Goal: Task Accomplishment & Management: Use online tool/utility

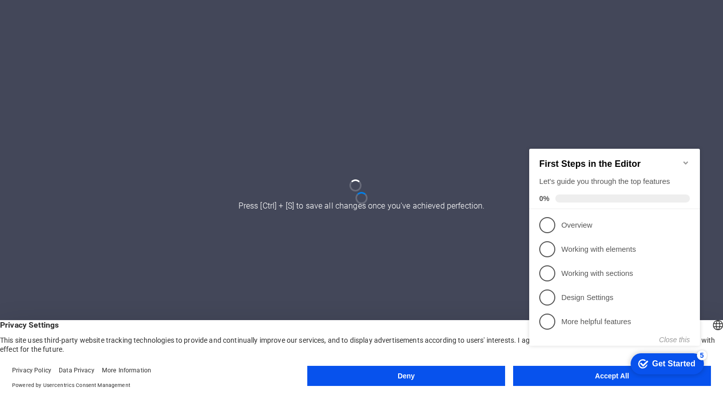
click at [548, 371] on div "checkmark Get Started 5 First Steps in the Editor Let's guide you through the t…" at bounding box center [616, 256] width 183 height 244
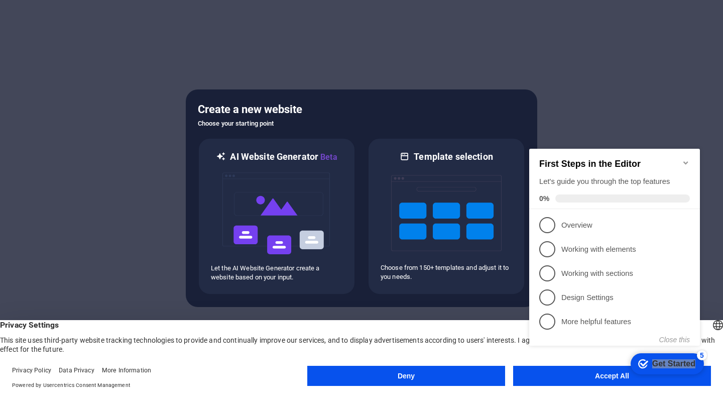
click at [474, 320] on header "English Deutsch Privacy Settings This site uses third-party website tracking te…" at bounding box center [361, 337] width 723 height 34
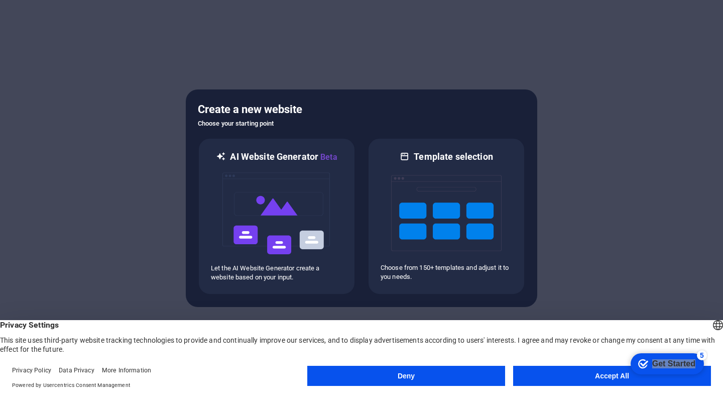
click at [575, 377] on button "Accept All" at bounding box center [612, 376] width 198 height 20
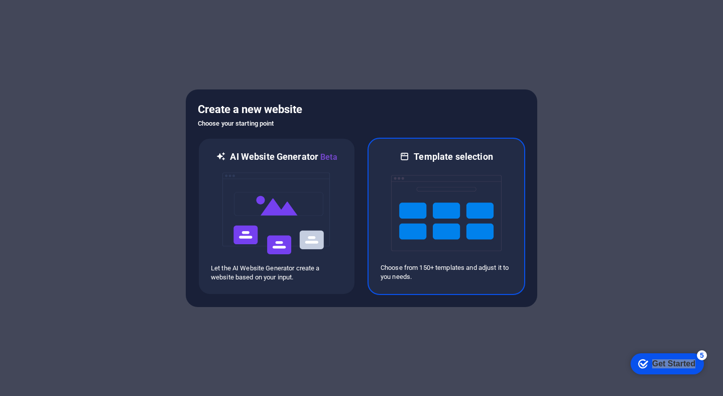
click at [427, 164] on img at bounding box center [446, 213] width 110 height 100
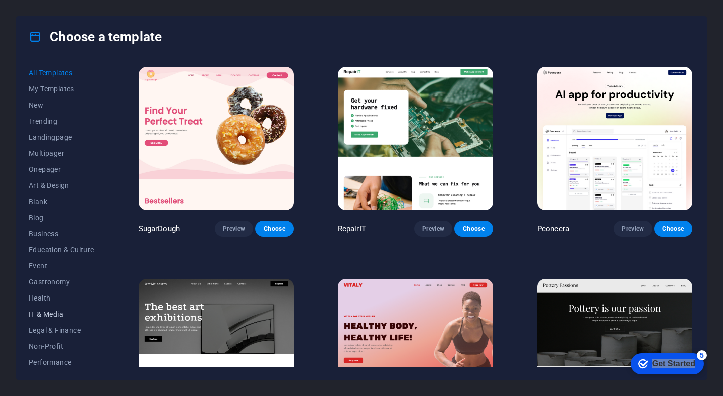
click at [52, 310] on span "IT & Media" at bounding box center [62, 314] width 66 height 8
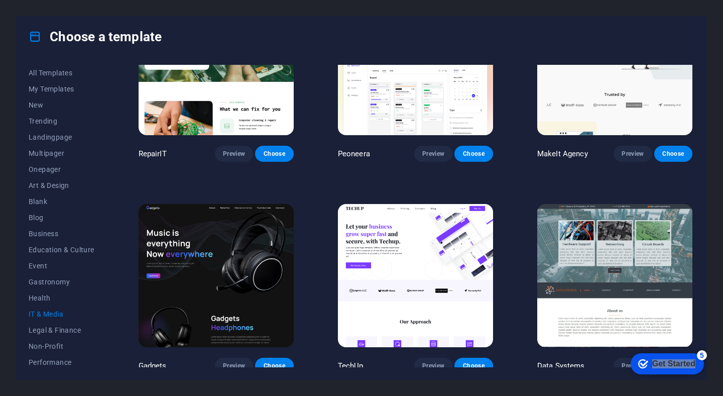
scroll to position [84, 0]
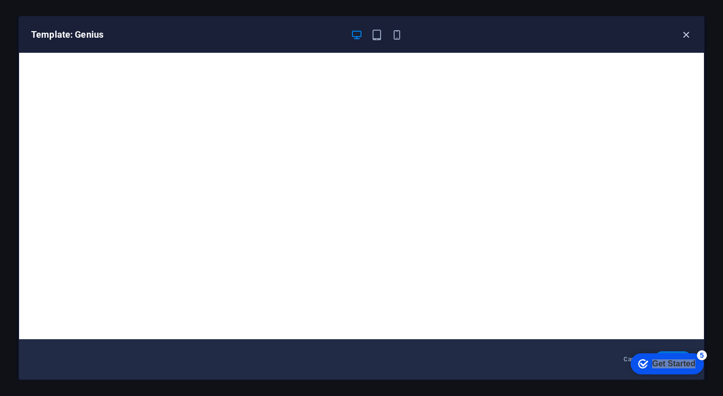
click at [681, 34] on icon "button" at bounding box center [686, 35] width 12 height 12
